Goal: Task Accomplishment & Management: Complete application form

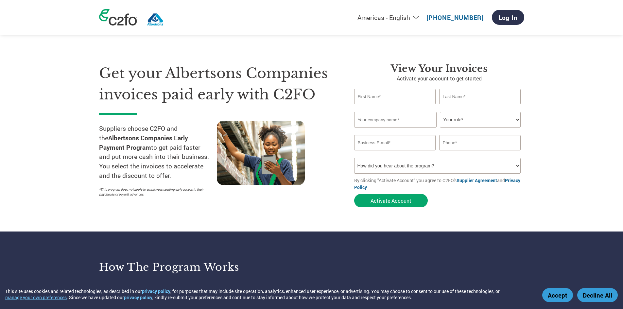
drag, startPoint x: 392, startPoint y: 98, endPoint x: 390, endPoint y: 92, distance: 6.7
click at [392, 98] on input "text" at bounding box center [395, 96] width 82 height 15
type input "ACCESSPOINT"
type input "RI"
click at [406, 121] on input "text" at bounding box center [395, 120] width 82 height 16
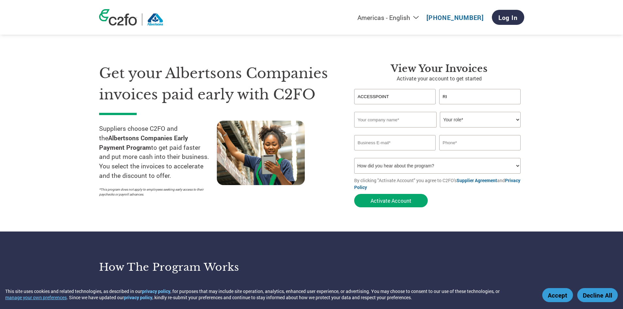
type input "ACCESSPOINT RI"
type input "[EMAIL_ADDRESS][DOMAIN_NAME]"
type input "4012703172"
click at [487, 120] on select "Your role* CFO Controller Credit Manager Finance Director Treasurer CEO Preside…" at bounding box center [480, 120] width 81 height 16
select select "ACCOUNTING"
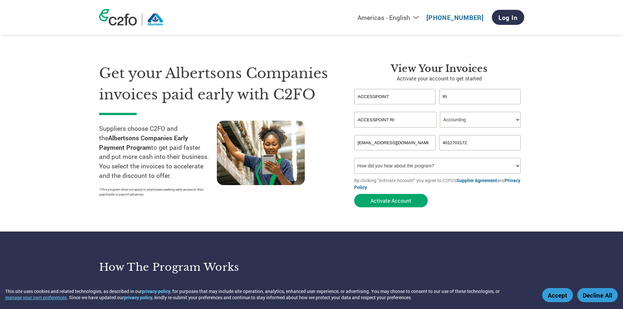
click at [440, 112] on select "Your role* CFO Controller Credit Manager Finance Director Treasurer CEO Preside…" at bounding box center [480, 120] width 81 height 16
click at [518, 165] on select "How did you hear about the program? Received a letter Email Social Media Online…" at bounding box center [437, 166] width 167 height 16
select select "Email"
click at [354, 158] on select "How did you hear about the program? Received a letter Email Social Media Online…" at bounding box center [437, 166] width 167 height 16
click at [385, 200] on button "Activate Account" at bounding box center [391, 200] width 74 height 13
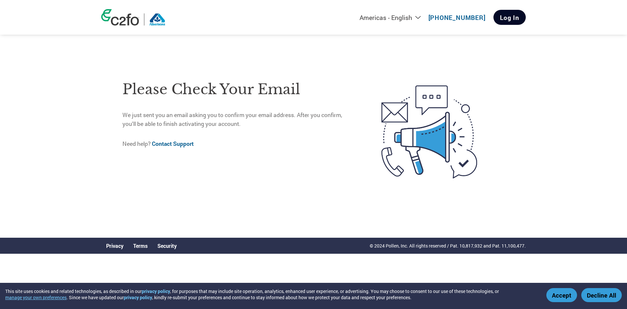
click at [518, 21] on link "Log In" at bounding box center [510, 17] width 32 height 15
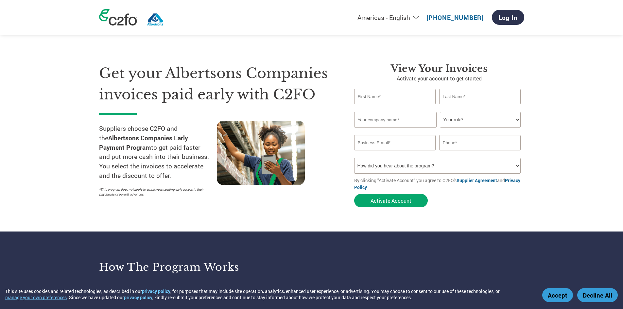
click at [384, 97] on input "text" at bounding box center [395, 96] width 82 height 15
type input "[PERSON_NAME]"
type input "Waddington"
type input "ACCESSPOINT RI"
type input "[EMAIL_ADDRESS][DOMAIN_NAME]"
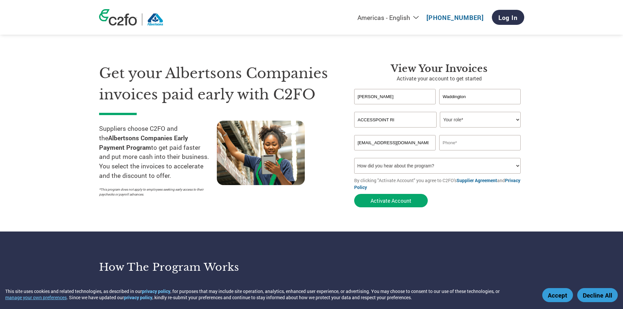
type input "4012703172"
click at [471, 120] on select "Your role* CFO Controller Credit Manager Finance Director Treasurer CEO Preside…" at bounding box center [480, 120] width 81 height 16
select select "ACCOUNTING"
click at [440, 112] on select "Your role* CFO Controller Credit Manager Finance Director Treasurer CEO Preside…" at bounding box center [480, 120] width 81 height 16
click at [515, 163] on select "How did you hear about the program? Received a letter Email Social Media Online…" at bounding box center [437, 166] width 167 height 16
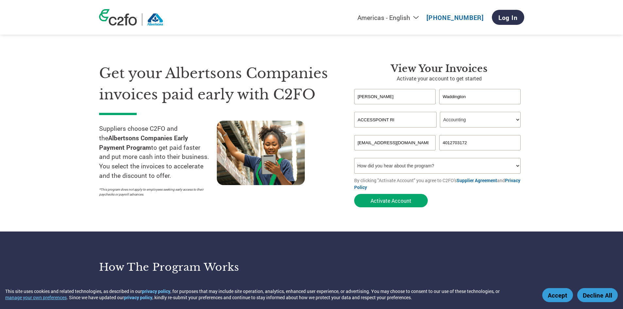
select select "Email"
click at [354, 158] on select "How did you hear about the program? Received a letter Email Social Media Online…" at bounding box center [437, 166] width 167 height 16
click at [399, 200] on button "Activate Account" at bounding box center [391, 200] width 74 height 13
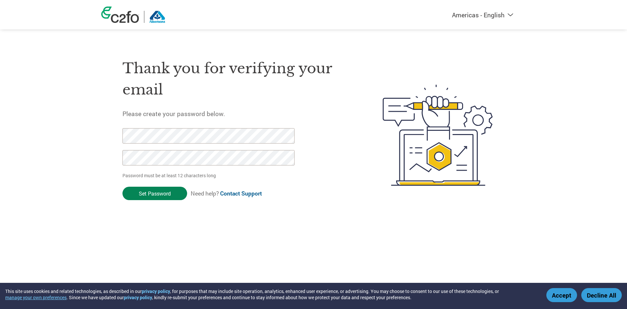
click at [158, 193] on input "Set Password" at bounding box center [155, 193] width 65 height 13
